Goal: Task Accomplishment & Management: Complete application form

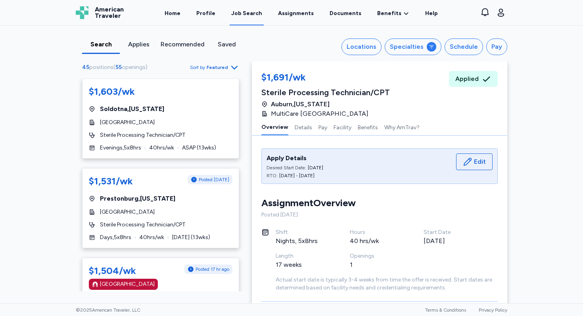
click at [100, 45] on div "Search" at bounding box center [100, 45] width 31 height 10
click at [146, 48] on div "Applies" at bounding box center [138, 45] width 31 height 10
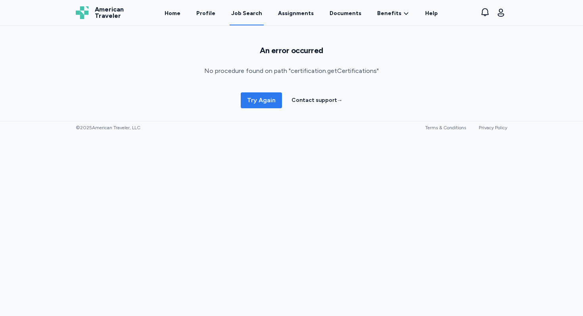
click at [259, 97] on span "Try Again" at bounding box center [261, 101] width 29 height 10
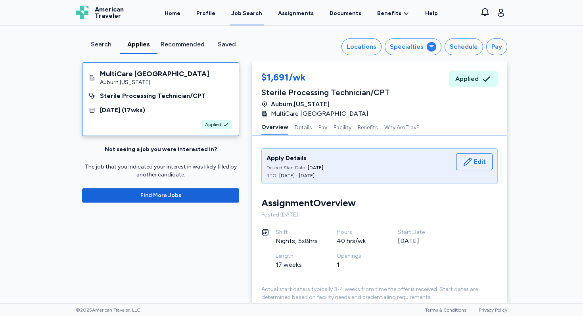
click at [98, 45] on div "Search" at bounding box center [100, 45] width 31 height 10
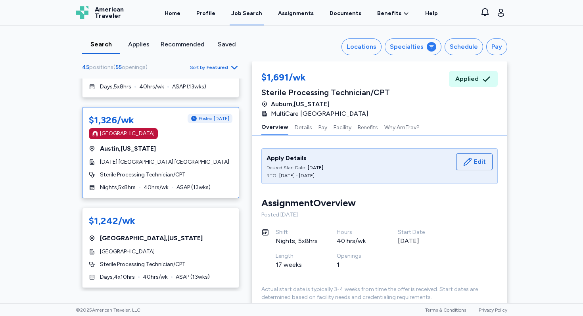
scroll to position [883, 0]
